Goal: Task Accomplishment & Management: Manage account settings

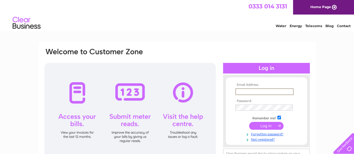
click at [252, 92] on input "text" at bounding box center [264, 91] width 58 height 7
type input "andreagauld@me.com"
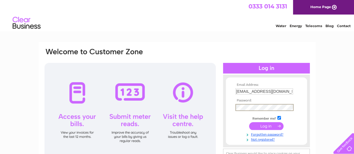
click at [262, 125] on input "submit" at bounding box center [266, 126] width 34 height 8
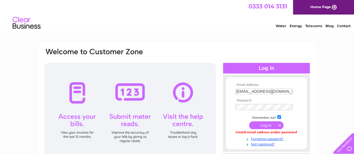
click at [251, 110] on td at bounding box center [266, 107] width 65 height 9
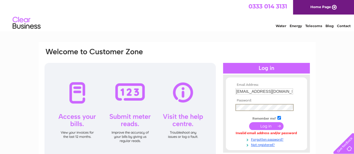
click at [249, 122] on input "submit" at bounding box center [266, 126] width 34 height 8
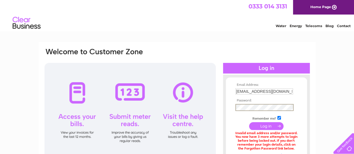
click at [249, 122] on input "submit" at bounding box center [266, 126] width 34 height 8
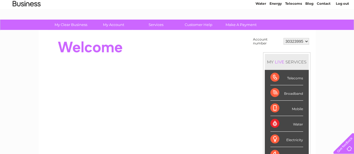
scroll to position [18, 0]
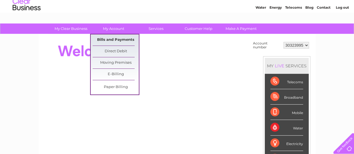
click at [109, 37] on link "Bills and Payments" at bounding box center [116, 39] width 46 height 11
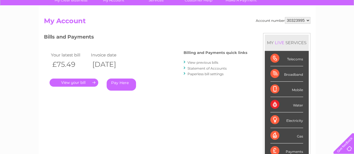
scroll to position [42, 0]
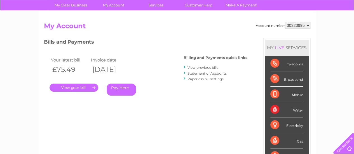
click at [79, 88] on link "." at bounding box center [73, 88] width 49 height 8
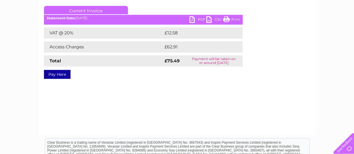
scroll to position [67, 0]
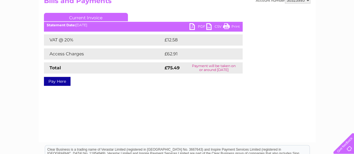
click at [192, 26] on link "PDF" at bounding box center [197, 27] width 17 height 8
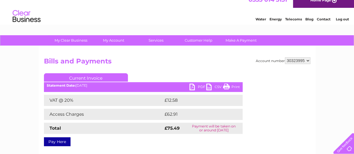
scroll to position [0, 0]
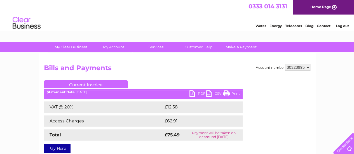
click at [341, 26] on link "Log out" at bounding box center [341, 26] width 13 height 4
